Goal: Information Seeking & Learning: Learn about a topic

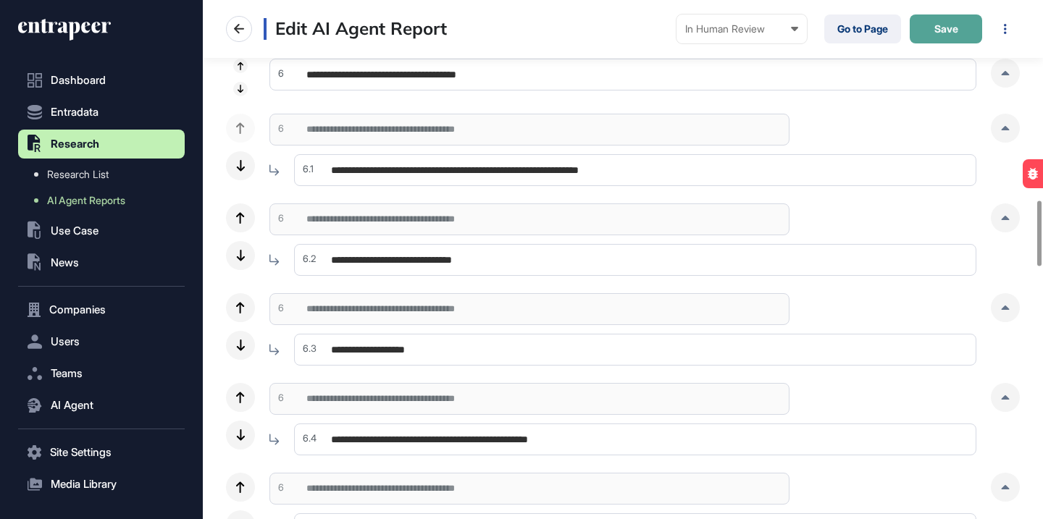
click at [946, 41] on button "Save" at bounding box center [946, 28] width 72 height 29
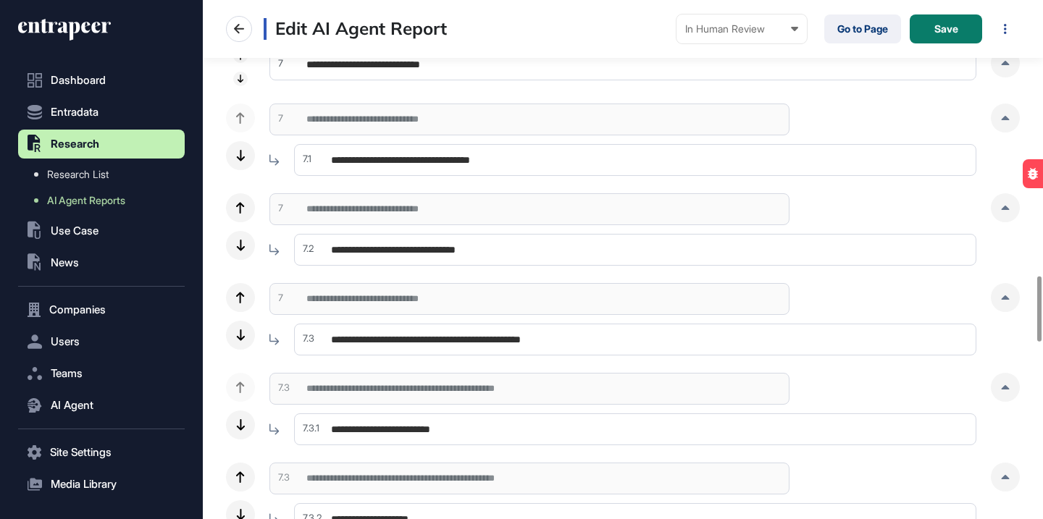
scroll to position [2247, 0]
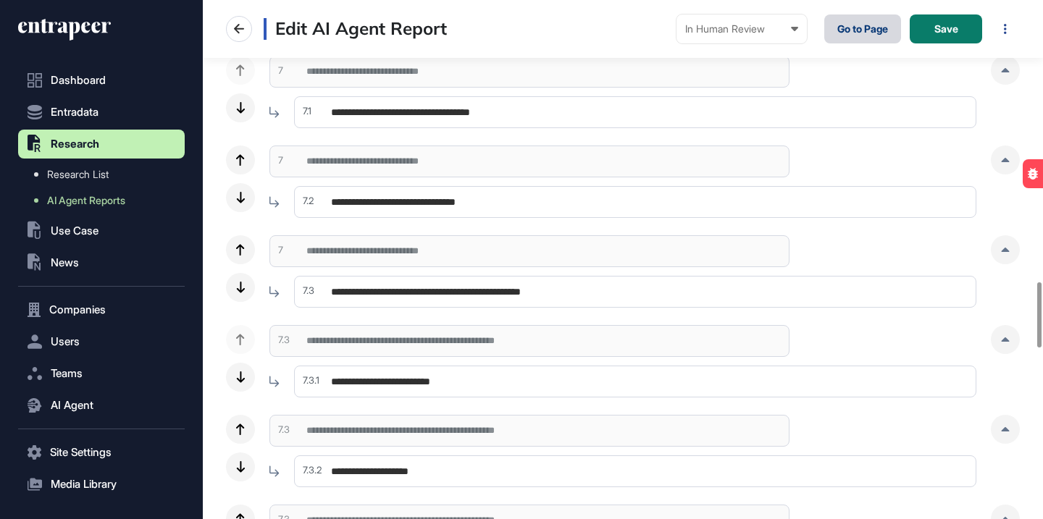
click at [865, 38] on link "Go to Page" at bounding box center [862, 28] width 77 height 29
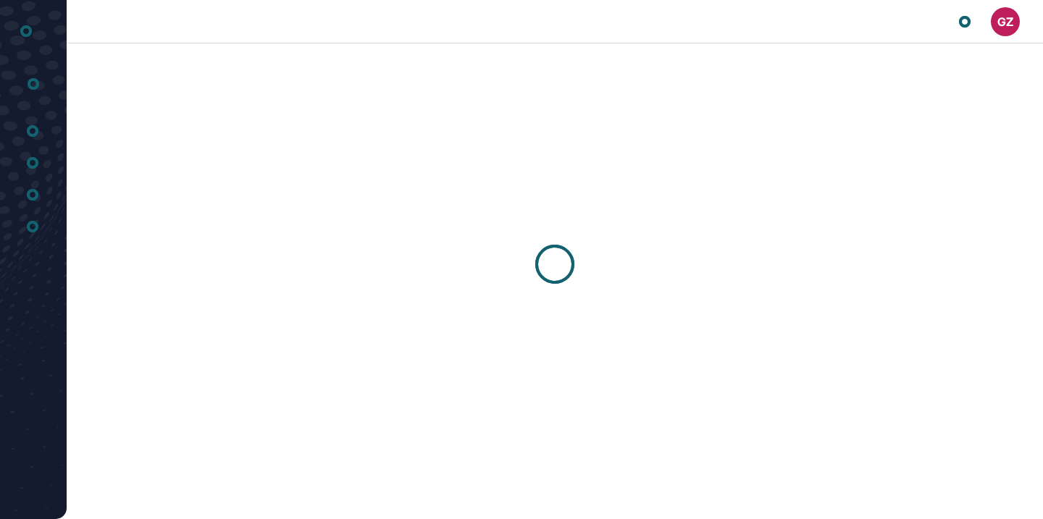
scroll to position [1, 1]
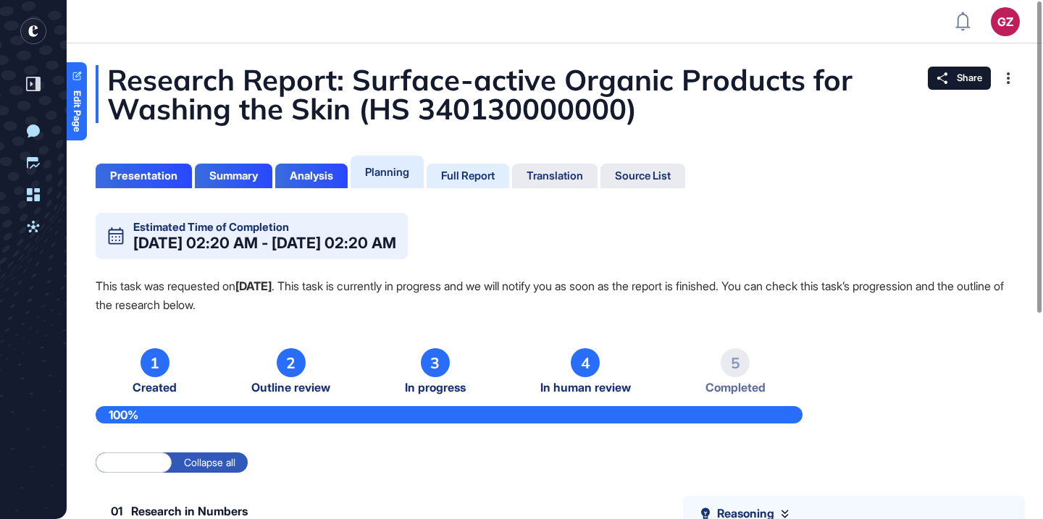
click at [467, 182] on div "Full Report" at bounding box center [468, 176] width 54 height 13
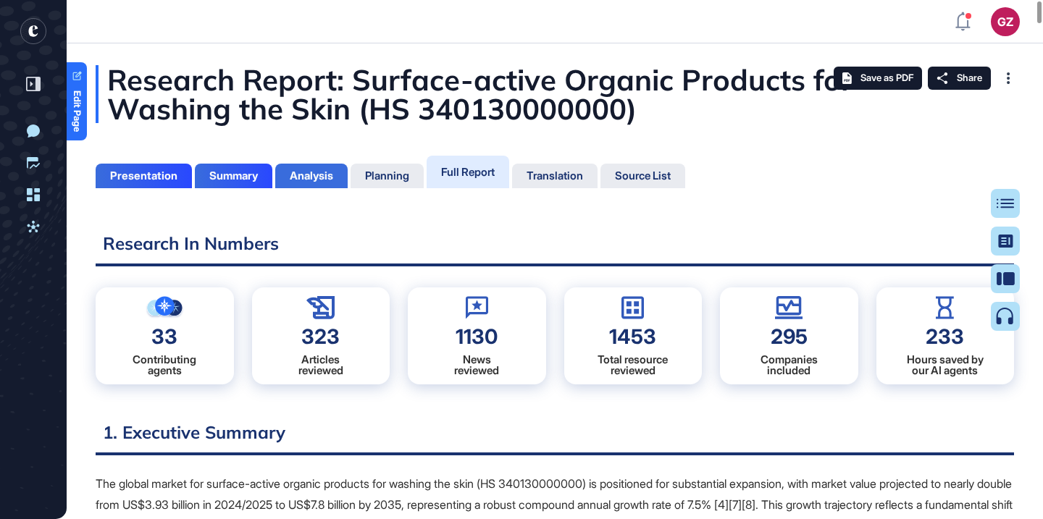
click at [339, 185] on div "Analysis" at bounding box center [311, 176] width 72 height 25
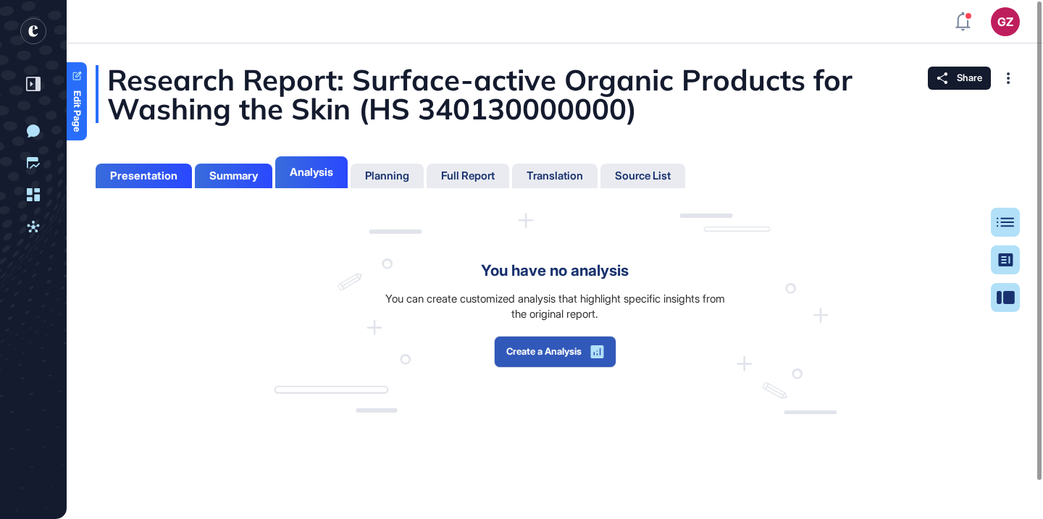
scroll to position [7, 1]
click at [470, 299] on div "You can create customized analysis that highlight specific insights from the or…" at bounding box center [555, 306] width 341 height 30
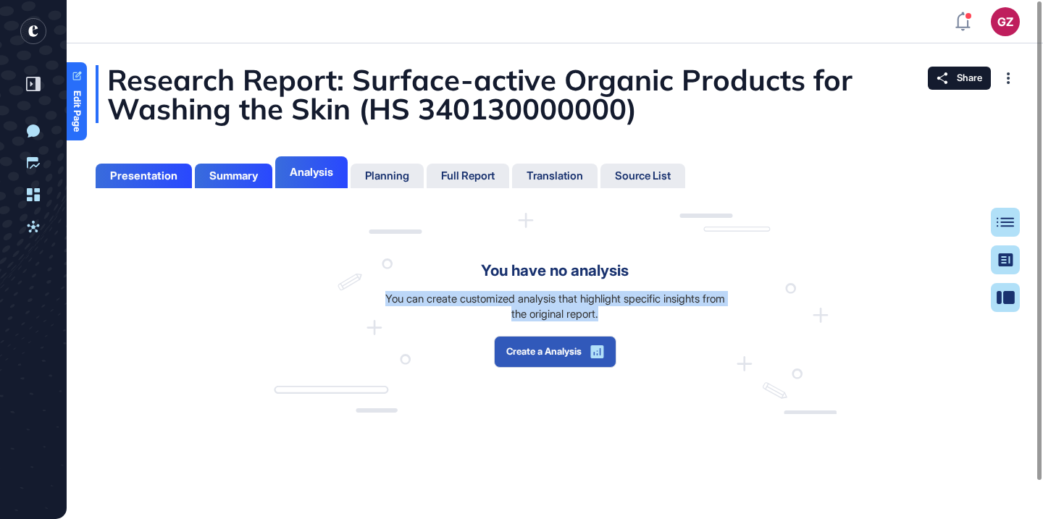
click at [470, 299] on div "You can create customized analysis that highlight specific insights from the or…" at bounding box center [555, 306] width 341 height 30
click at [461, 272] on div at bounding box center [461, 272] width 0 height 0
click at [430, 286] on div "You have no analysis You can create customized analysis that highlight specific…" at bounding box center [555, 313] width 563 height 201
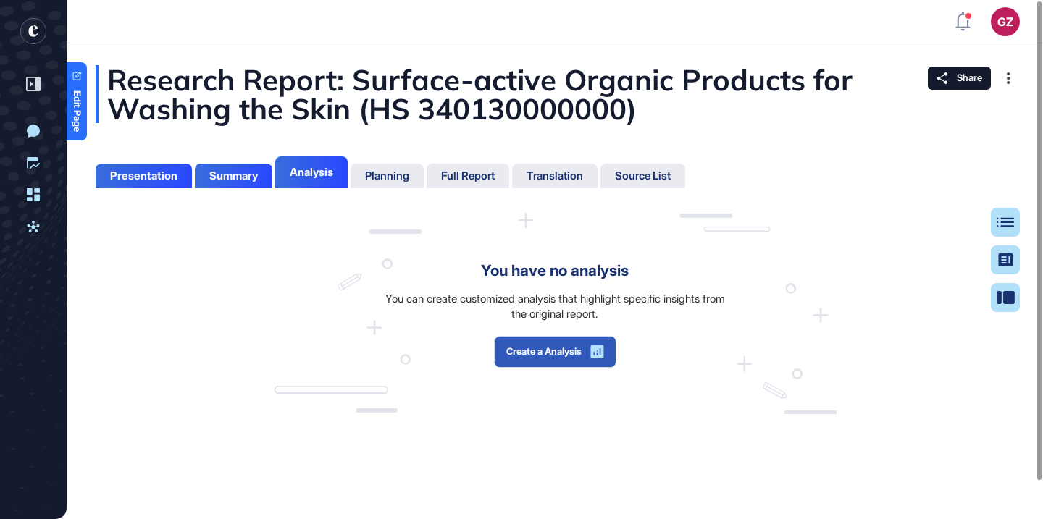
click at [470, 162] on div "Presentation Summary Analysis Planning Full Report Translation Source List" at bounding box center [391, 170] width 590 height 36
click at [471, 184] on div "Full Report" at bounding box center [468, 176] width 83 height 25
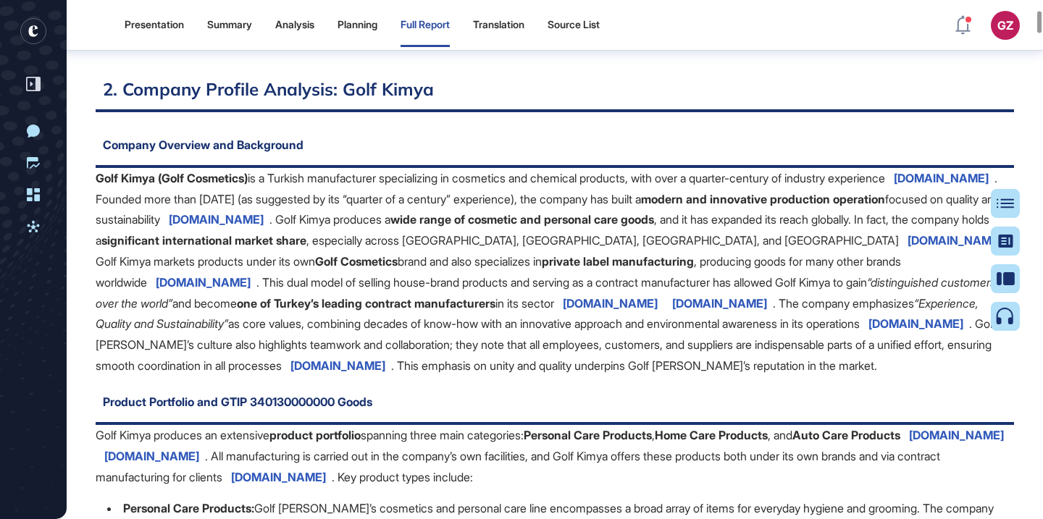
scroll to position [1871, 0]
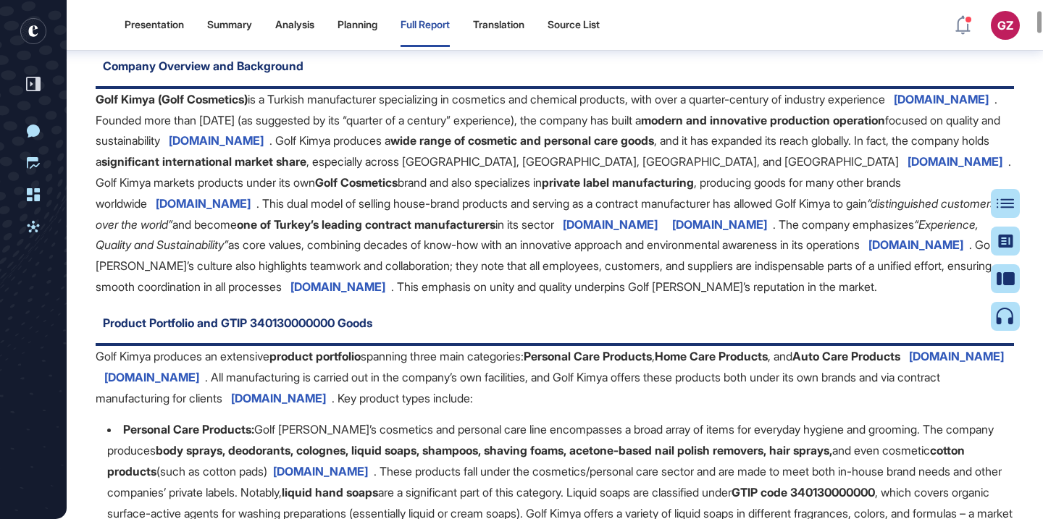
click at [264, 145] on span "golfkimya.com" at bounding box center [216, 140] width 95 height 14
